Goal: Find contact information: Find contact information

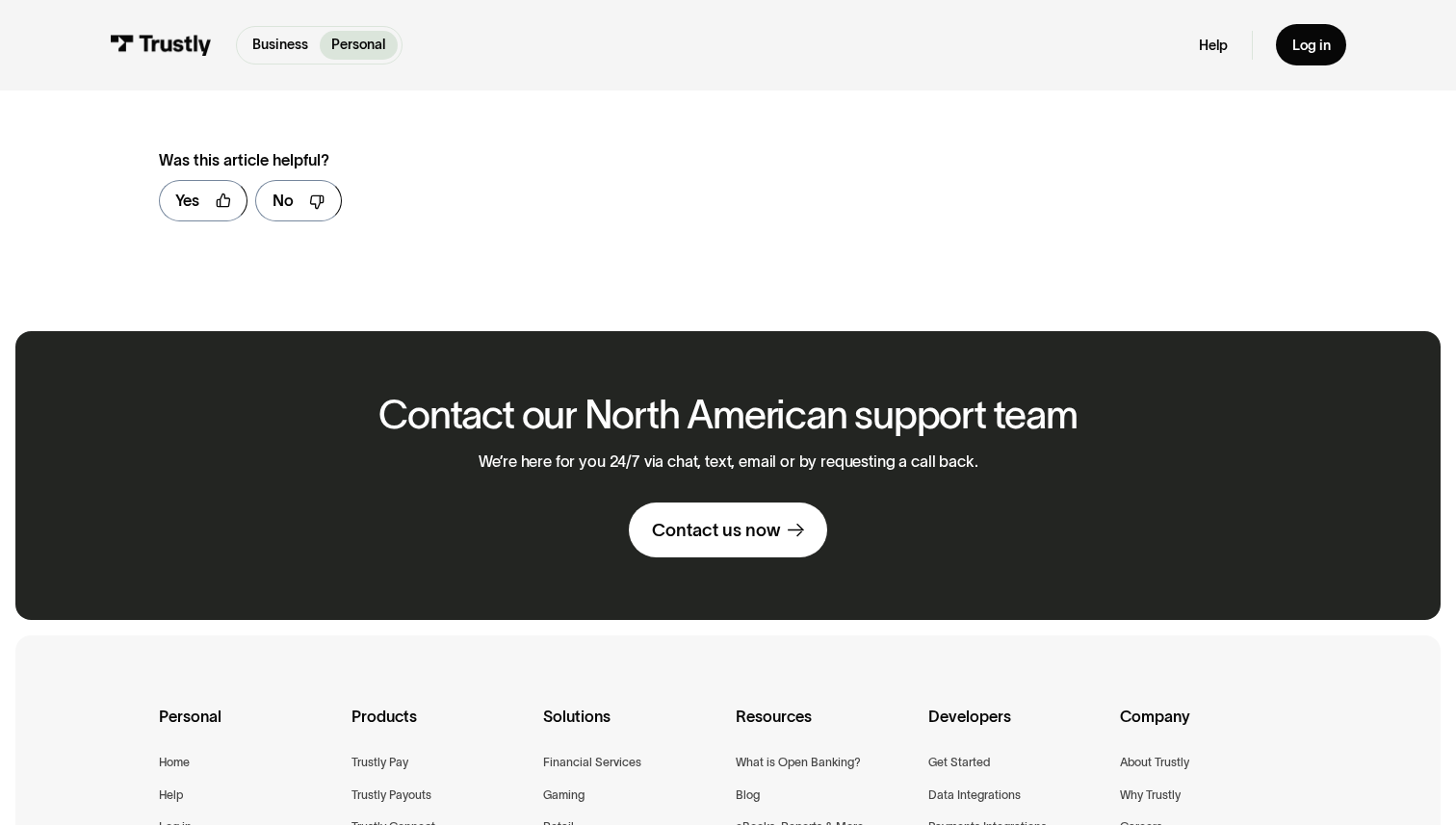
scroll to position [712, 0]
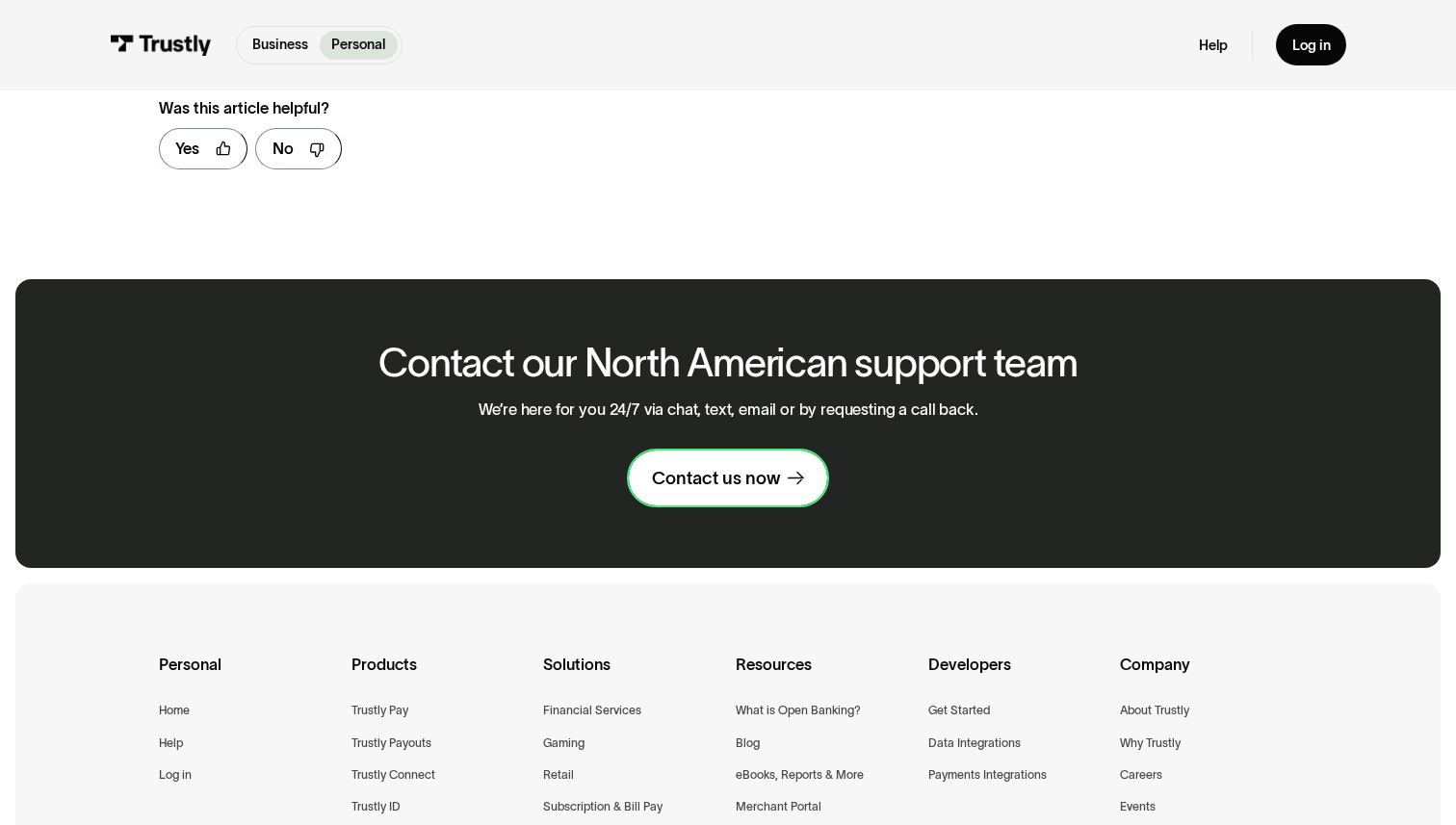
click at [701, 467] on div "Contact us now" at bounding box center [716, 478] width 128 height 23
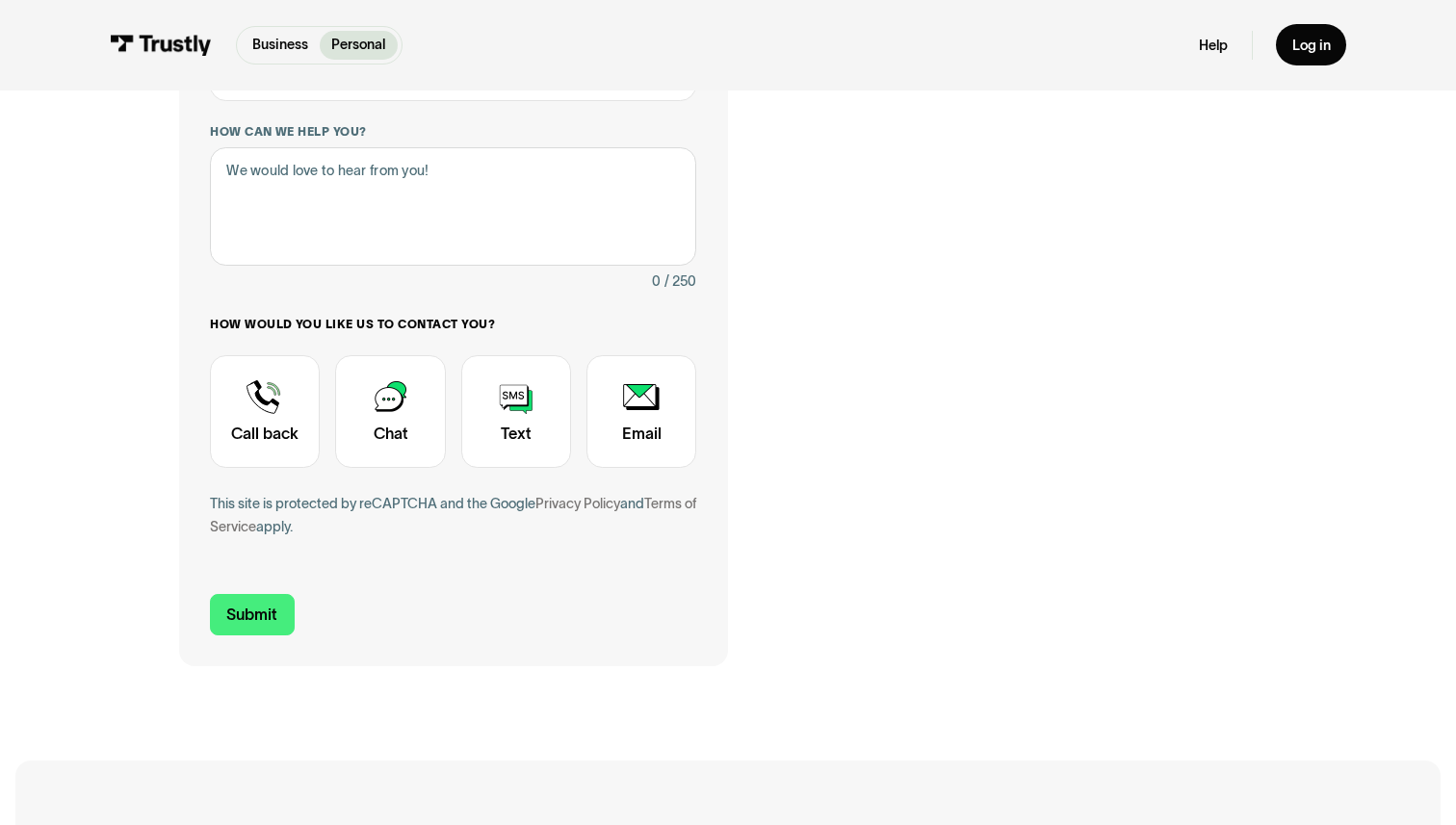
scroll to position [448, 0]
